Goal: Task Accomplishment & Management: Manage account settings

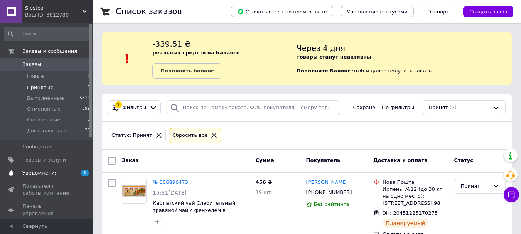
click at [53, 174] on span "Уведомления" at bounding box center [46, 173] width 49 height 7
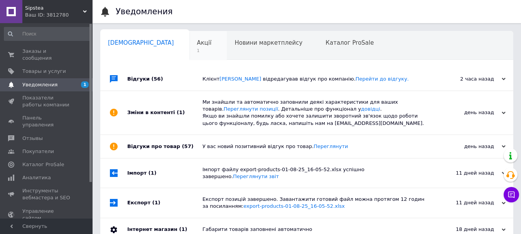
click at [197, 44] on span "Акції" at bounding box center [204, 42] width 15 height 7
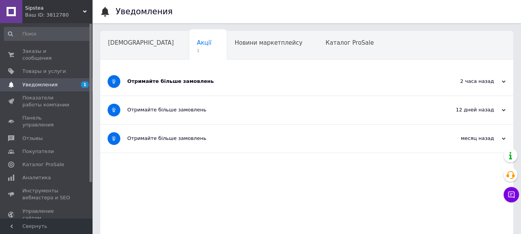
click at [193, 80] on div "Отримайте більше замовлень" at bounding box center [277, 81] width 301 height 7
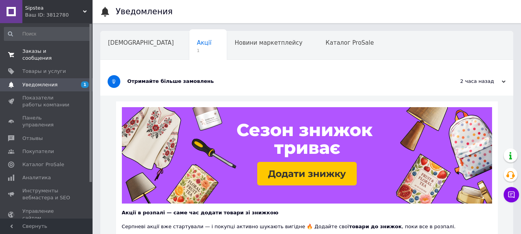
click at [51, 49] on span "Заказы и сообщения" at bounding box center [46, 55] width 49 height 14
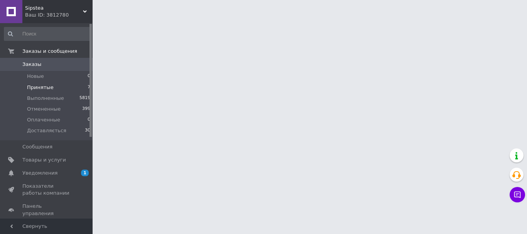
drag, startPoint x: 42, startPoint y: 85, endPoint x: 56, endPoint y: 86, distance: 13.5
click at [42, 86] on span "Принятые" at bounding box center [40, 87] width 27 height 7
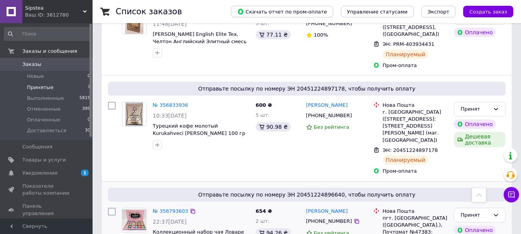
scroll to position [409, 0]
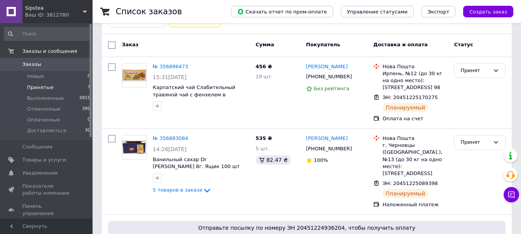
scroll to position [309, 0]
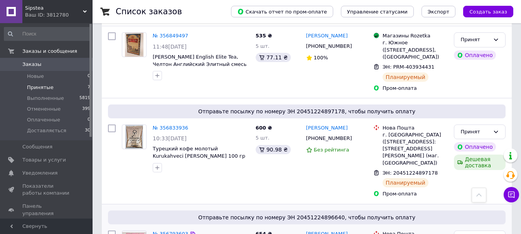
scroll to position [602, 0]
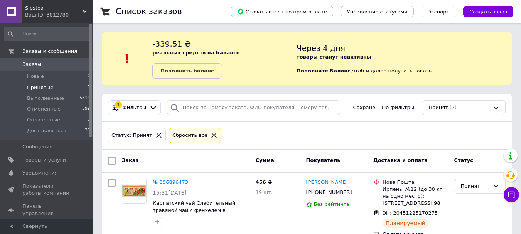
click at [42, 61] on span "Заказы" at bounding box center [46, 64] width 49 height 7
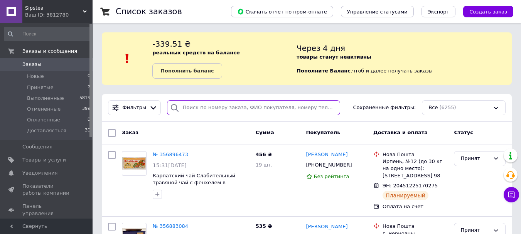
drag, startPoint x: 199, startPoint y: 45, endPoint x: 188, endPoint y: 107, distance: 62.8
click at [188, 107] on input "search" at bounding box center [253, 107] width 173 height 15
paste input "Ліфіренко Богдан"
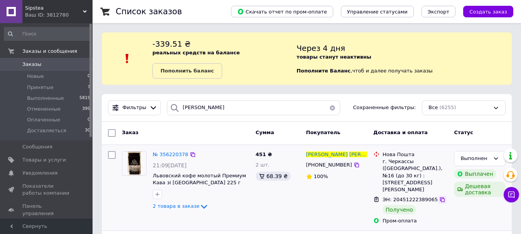
click at [440, 198] on icon at bounding box center [442, 200] width 5 height 5
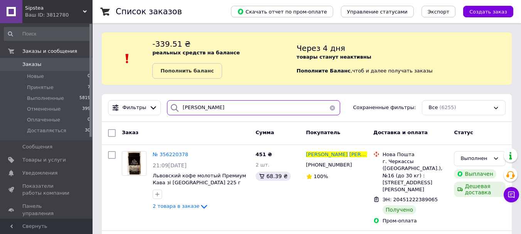
drag, startPoint x: 225, startPoint y: 109, endPoint x: 161, endPoint y: 112, distance: 64.9
click at [164, 112] on div "Ліфіренко Богдан" at bounding box center [253, 107] width 179 height 15
paste input "ашина Светлана"
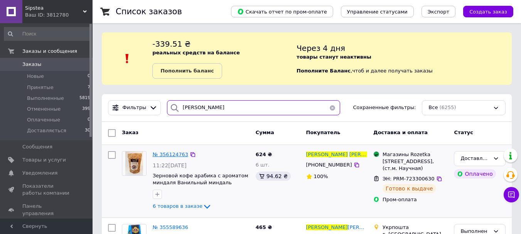
type input "Кашина Светлана"
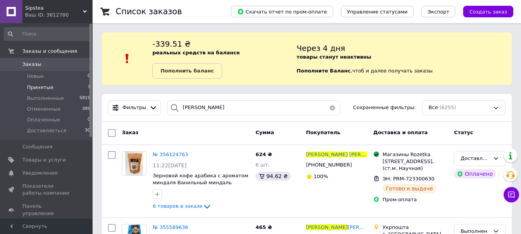
click at [56, 86] on li "Принятые 7" at bounding box center [47, 87] width 95 height 11
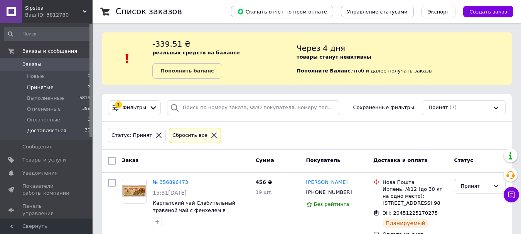
click at [63, 130] on li "Доставляється 30" at bounding box center [47, 132] width 95 height 15
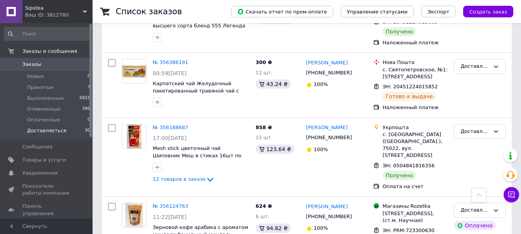
scroll to position [2094, 0]
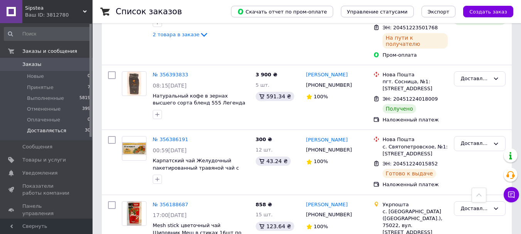
scroll to position [2017, 0]
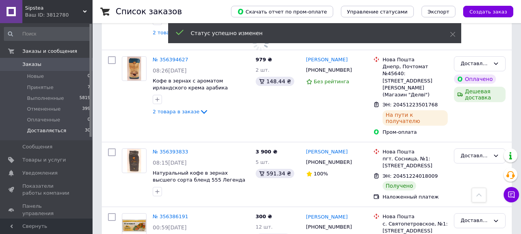
scroll to position [1940, 0]
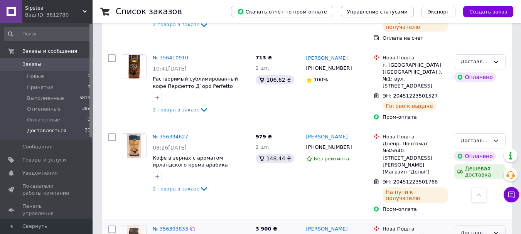
click at [498, 230] on icon at bounding box center [496, 233] width 6 height 6
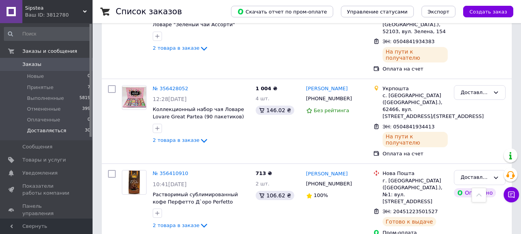
scroll to position [1747, 0]
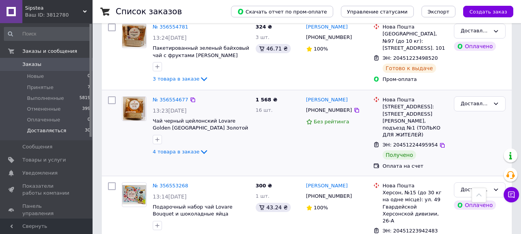
scroll to position [897, 0]
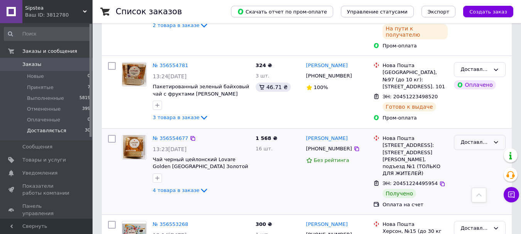
click at [496, 139] on icon at bounding box center [496, 142] width 6 height 6
click at [479, 166] on li "Выполнен" at bounding box center [480, 173] width 51 height 14
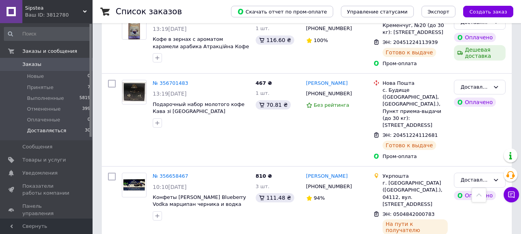
scroll to position [48, 0]
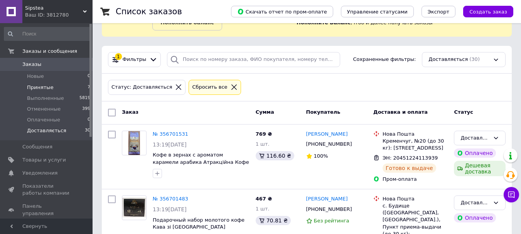
click at [49, 84] on span "Принятые" at bounding box center [40, 87] width 27 height 7
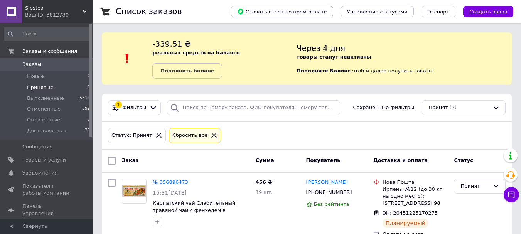
click at [49, 87] on span "Принятые" at bounding box center [40, 87] width 27 height 7
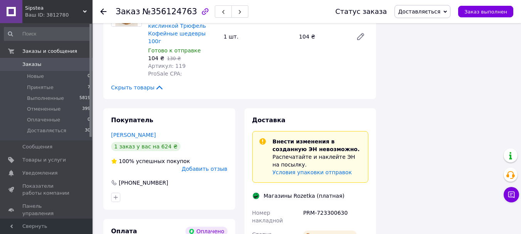
scroll to position [849, 0]
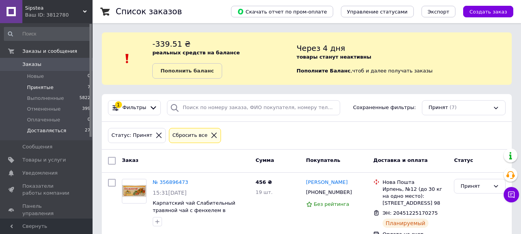
click at [57, 129] on span "Доставляється" at bounding box center [46, 130] width 39 height 7
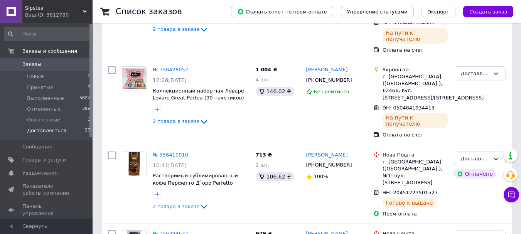
scroll to position [1947, 0]
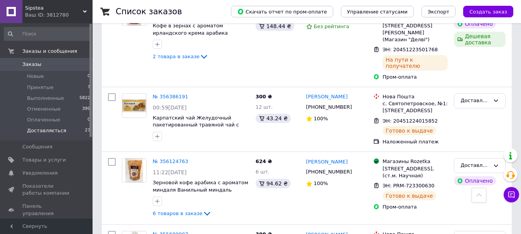
drag, startPoint x: 431, startPoint y: 170, endPoint x: 422, endPoint y: 149, distance: 22.9
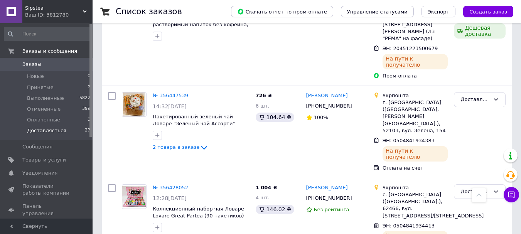
scroll to position [1446, 0]
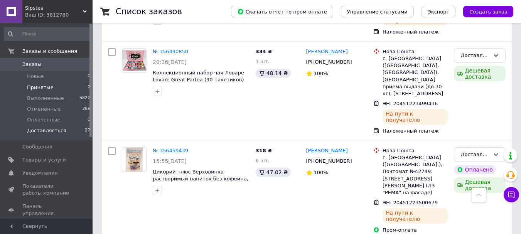
click at [54, 84] on li "Принятые 7" at bounding box center [47, 87] width 95 height 11
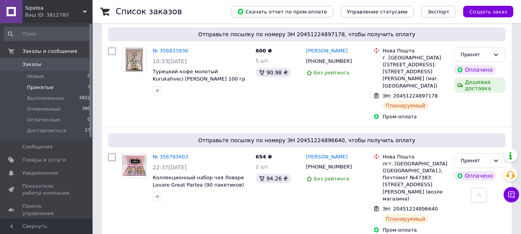
scroll to position [602, 0]
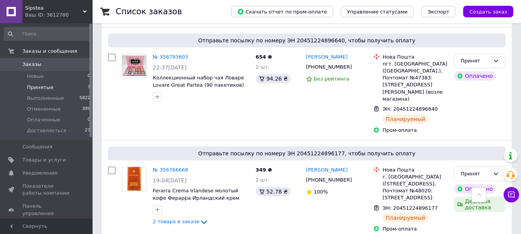
click at [44, 88] on span "Принятые" at bounding box center [40, 87] width 27 height 7
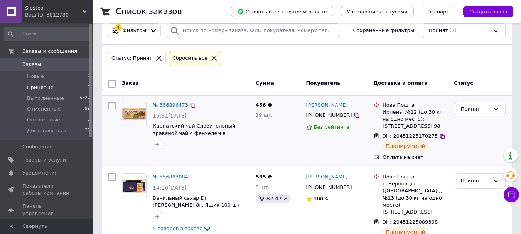
scroll to position [116, 0]
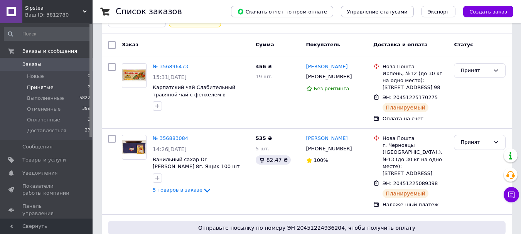
click at [47, 85] on span "Принятые" at bounding box center [40, 87] width 27 height 7
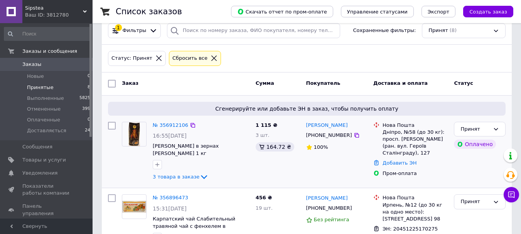
scroll to position [116, 0]
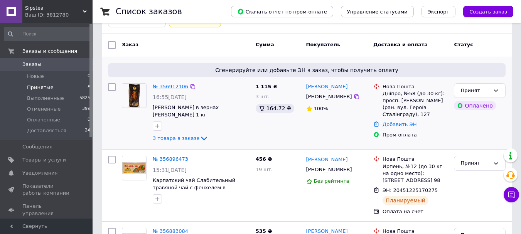
click at [169, 84] on link "№ 356912106" at bounding box center [171, 87] width 36 height 6
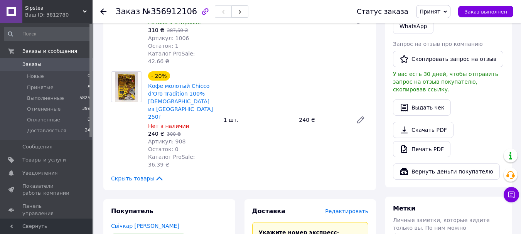
scroll to position [502, 0]
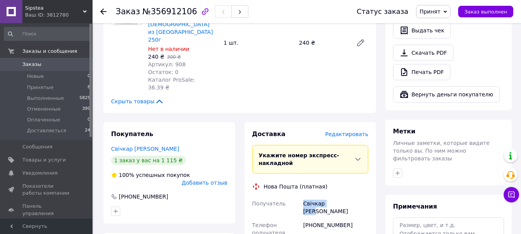
drag, startPoint x: 304, startPoint y: 134, endPoint x: 339, endPoint y: 135, distance: 34.4
click at [339, 197] on div "Свічкар [PERSON_NAME]" at bounding box center [336, 208] width 68 height 22
copy div "Свічкар [PERSON_NAME]"
drag, startPoint x: 304, startPoint y: 147, endPoint x: 349, endPoint y: 149, distance: 44.8
click at [349, 218] on div "[PHONE_NUMBER]" at bounding box center [336, 229] width 68 height 22
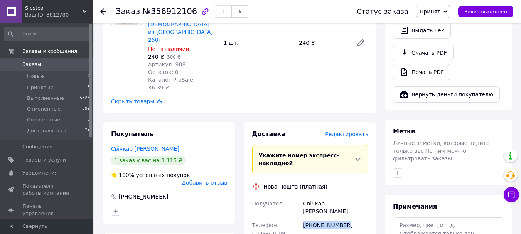
copy div "[PHONE_NUMBER]"
drag, startPoint x: 303, startPoint y: 169, endPoint x: 366, endPoint y: 193, distance: 68.0
copy div "Днепр, №58 (до 30 кг): просп. [PERSON_NAME] (ран. [STREET_ADDRESS]"
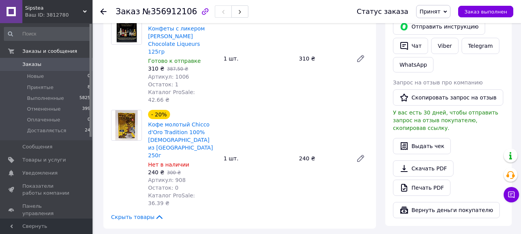
scroll to position [463, 0]
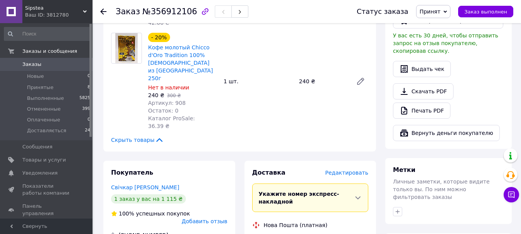
drag, startPoint x: 303, startPoint y: 171, endPoint x: 338, endPoint y: 173, distance: 34.4
copy div "Свічкар [PERSON_NAME]"
click at [359, 170] on span "Редактировать" at bounding box center [346, 173] width 43 height 6
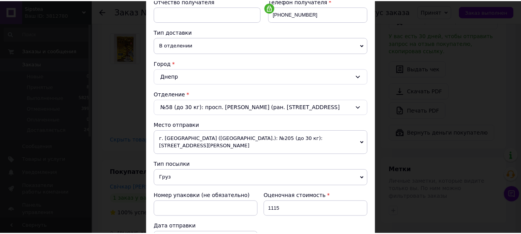
scroll to position [287, 0]
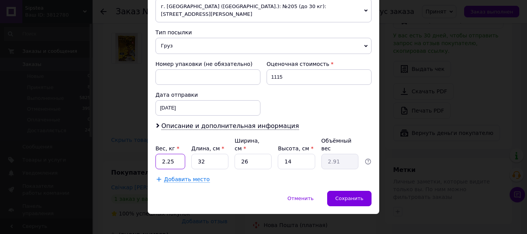
drag, startPoint x: 175, startPoint y: 155, endPoint x: 169, endPoint y: 153, distance: 6.4
click at [167, 154] on input "2.25" at bounding box center [171, 161] width 30 height 15
type input "2.3"
type input "3"
type input "0.27"
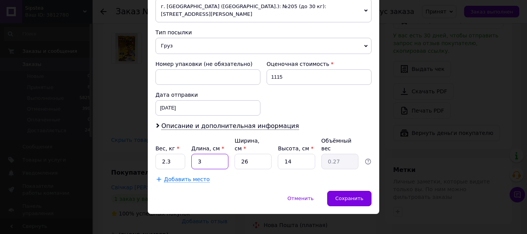
type input "32"
type input "2.91"
type input "2"
type input "0.22"
type input "20"
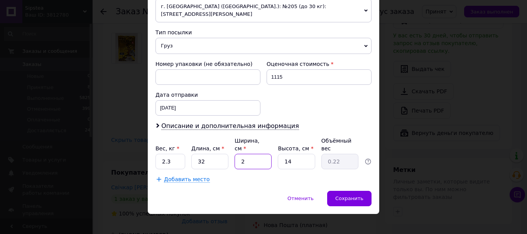
type input "2.24"
type input "20"
type input "1"
type input "0.16"
type input "15"
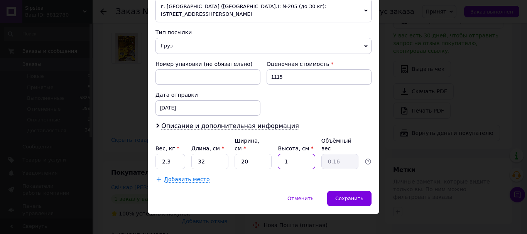
type input "2.4"
type input "15"
click at [358, 196] on span "Сохранить" at bounding box center [349, 199] width 28 height 6
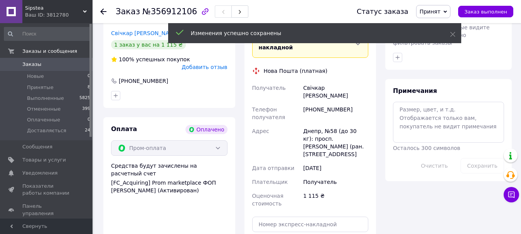
scroll to position [695, 0]
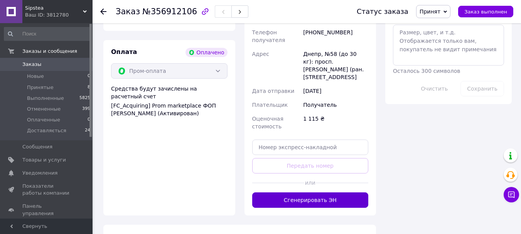
click at [325, 193] on button "Сгенерировать ЭН" at bounding box center [310, 200] width 117 height 15
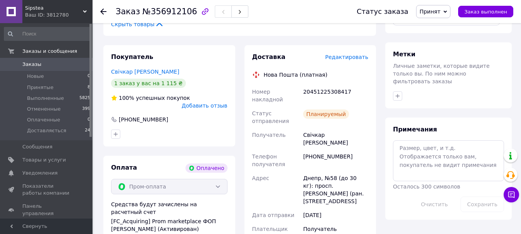
scroll to position [502, 0]
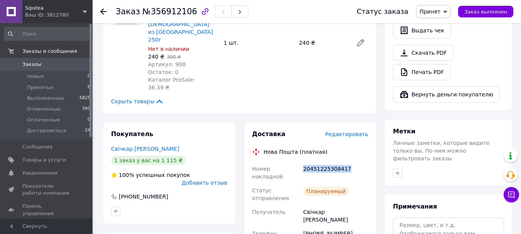
drag, startPoint x: 304, startPoint y: 98, endPoint x: 349, endPoint y: 100, distance: 44.8
click at [349, 162] on div "20451225308417" at bounding box center [336, 173] width 68 height 22
copy div "20451225308417"
drag, startPoint x: 303, startPoint y: 147, endPoint x: 350, endPoint y: 148, distance: 47.9
click at [350, 227] on div "[PHONE_NUMBER]" at bounding box center [336, 238] width 68 height 22
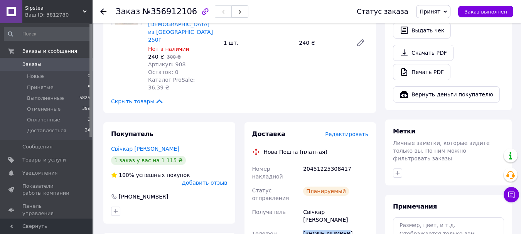
copy div "[PHONE_NUMBER]"
click at [43, 83] on li "Принятые 8" at bounding box center [47, 87] width 95 height 11
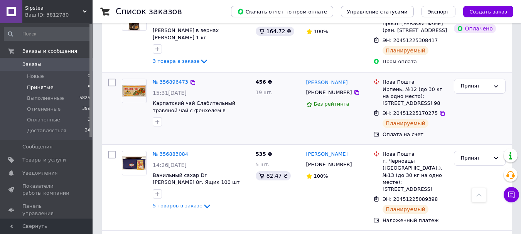
scroll to position [154, 0]
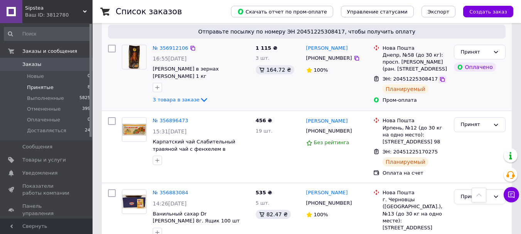
click at [440, 83] on icon at bounding box center [443, 79] width 6 height 6
